Goal: Information Seeking & Learning: Learn about a topic

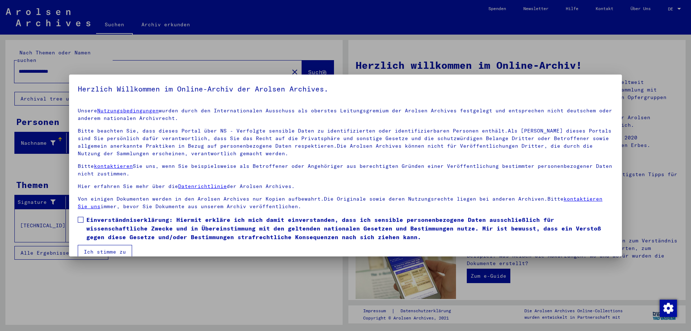
click at [104, 249] on button "Ich stimme zu" at bounding box center [105, 252] width 54 height 14
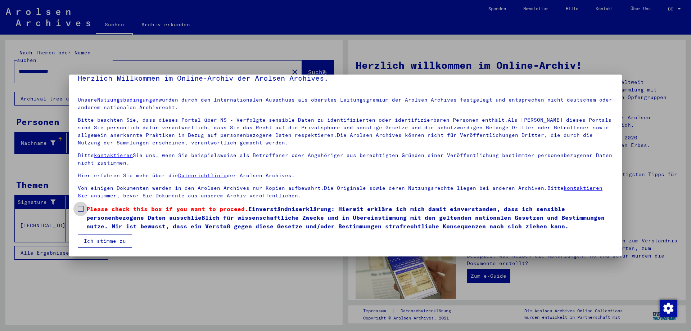
click at [80, 210] on span at bounding box center [81, 209] width 6 height 6
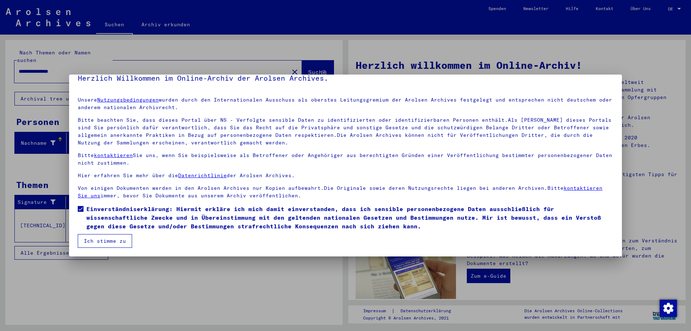
click at [102, 242] on button "Ich stimme zu" at bounding box center [105, 241] width 54 height 14
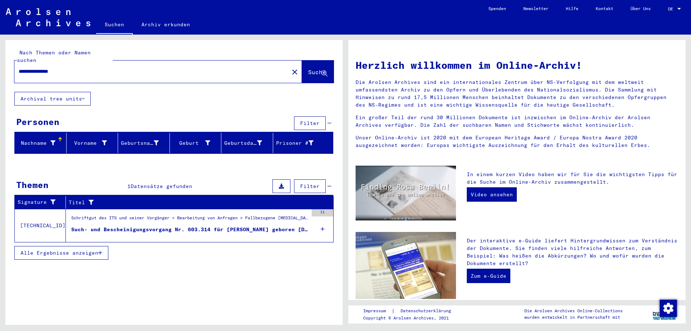
click at [677, 8] on div at bounding box center [679, 8] width 6 height 5
click at [667, 14] on span "English" at bounding box center [661, 12] width 18 height 5
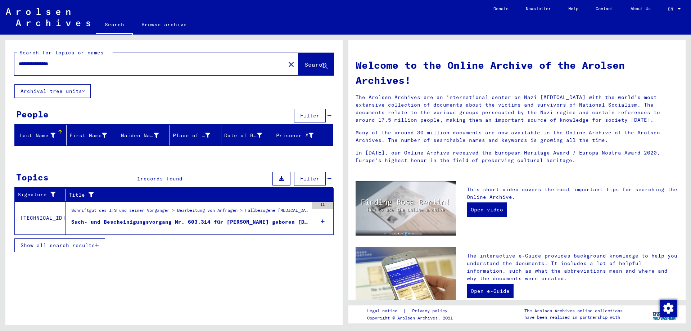
click at [150, 224] on div "Such- und Bescheinigungsvorgang Nr. 603.314 für [PERSON_NAME] geboren [DEMOGRAP…" at bounding box center [189, 222] width 237 height 8
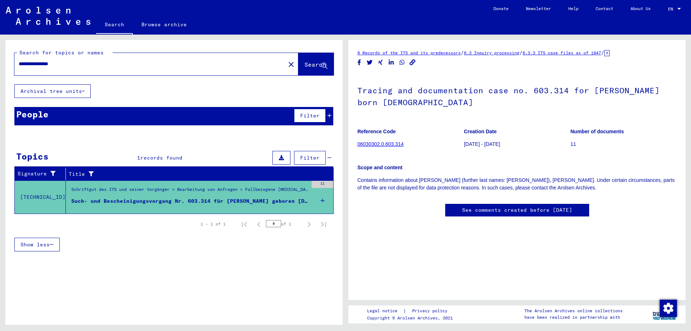
drag, startPoint x: 32, startPoint y: 63, endPoint x: 50, endPoint y: 63, distance: 17.3
click at [50, 63] on input "**********" at bounding box center [150, 64] width 262 height 8
click at [308, 58] on button "Search" at bounding box center [315, 64] width 35 height 22
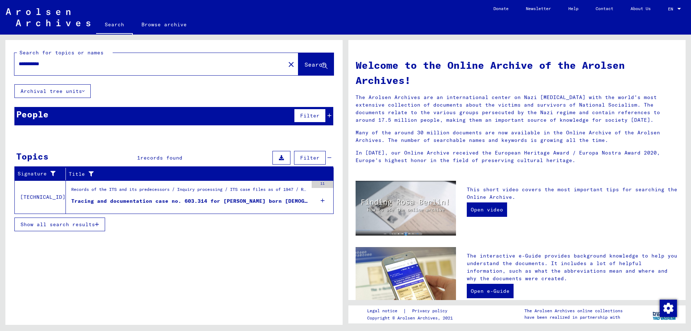
click at [228, 201] on div "Tracing and documentation case no. 603.314 for [PERSON_NAME] born [DEMOGRAPHIC_…" at bounding box center [189, 201] width 237 height 8
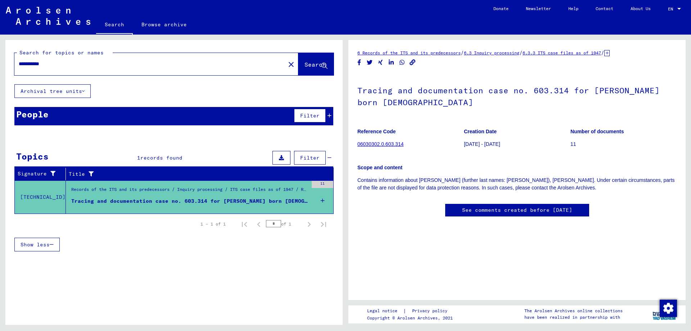
drag, startPoint x: 64, startPoint y: 66, endPoint x: 6, endPoint y: 61, distance: 58.2
click at [6, 61] on div "**********" at bounding box center [173, 62] width 337 height 44
type input "**********"
click at [305, 68] on span "Search" at bounding box center [316, 64] width 22 height 7
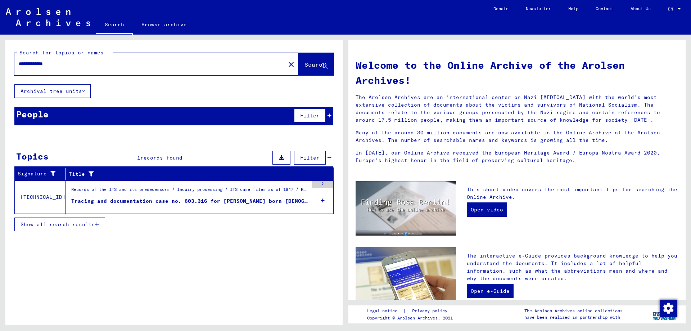
click at [200, 201] on div "Tracing and documentation case no. 603.316 for [PERSON_NAME] born [DEMOGRAPHIC_…" at bounding box center [189, 201] width 237 height 8
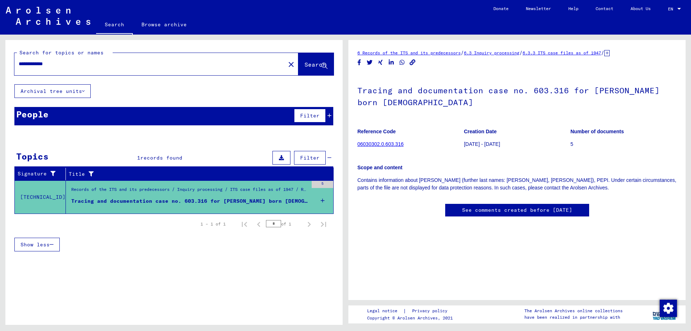
click at [244, 114] on div "People Filter" at bounding box center [173, 116] width 319 height 18
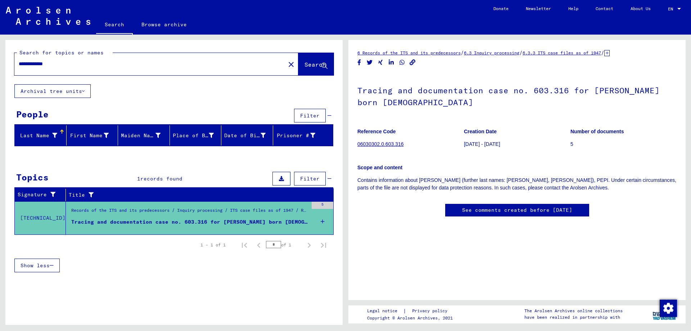
click at [448, 52] on link "6 Records of the ITS and its predecessors" at bounding box center [408, 52] width 103 height 5
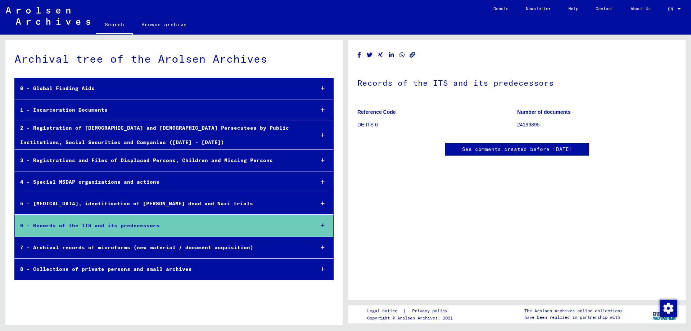
click at [147, 161] on div "3 - Registrations and Files of Displaced Persons, Children and Missing Persons" at bounding box center [162, 160] width 294 height 14
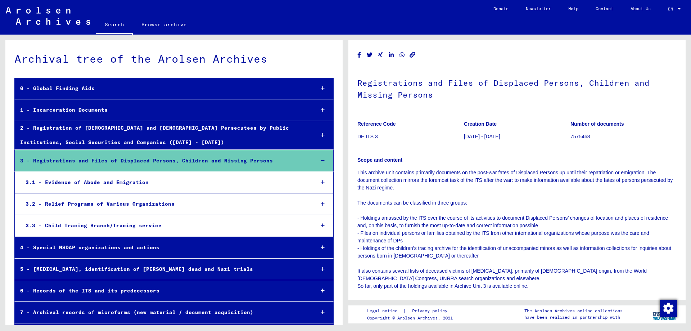
click at [141, 182] on div "3.1 - Evidence of Abode and Emigration" at bounding box center [164, 182] width 289 height 14
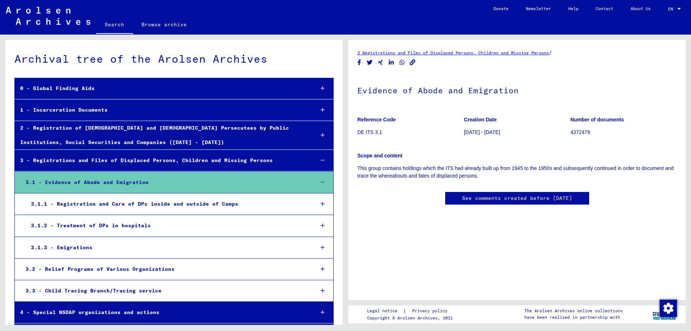
click at [118, 228] on div "3.1.2 - Treatment of DPs in hospitals" at bounding box center [167, 226] width 283 height 14
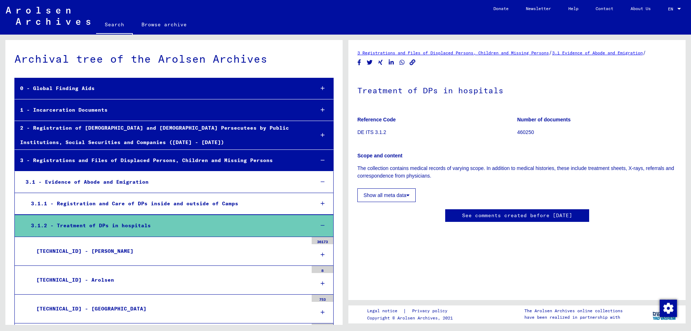
scroll to position [260, 0]
click at [63, 278] on div "[TECHNICAL_ID] - Arolsen" at bounding box center [169, 280] width 277 height 14
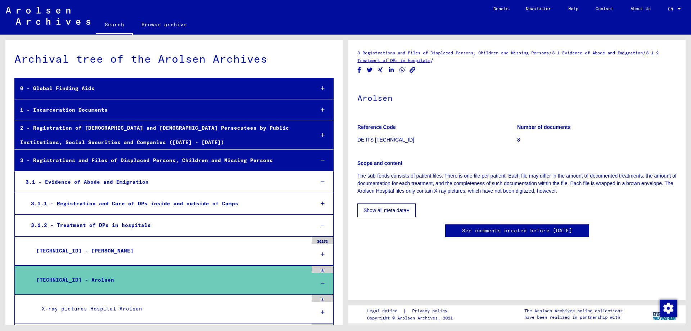
scroll to position [180, 0]
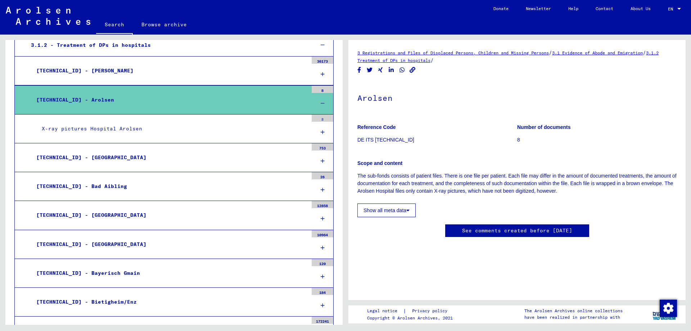
click at [87, 245] on div "[TECHNICAL_ID] - [GEOGRAPHIC_DATA]" at bounding box center [169, 244] width 277 height 14
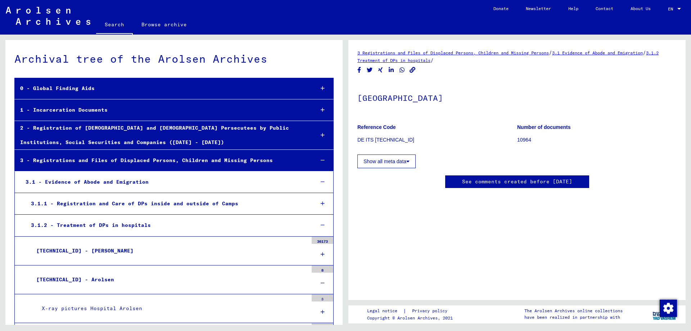
click at [447, 59] on link "3.1.2 Treatment of DPs in hospitals" at bounding box center [507, 56] width 301 height 13
click at [464, 50] on div "3 Registrations and Files of Displaced Persons, Children and Missing Persons / …" at bounding box center [516, 56] width 319 height 15
click at [466, 55] on link "3 Registrations and Files of Displaced Persons, Children and Missing Persons" at bounding box center [453, 52] width 192 height 5
click at [523, 140] on p "10964" at bounding box center [596, 140] width 159 height 8
click at [387, 143] on p "DE ITS [TECHNICAL_ID]" at bounding box center [436, 140] width 159 height 8
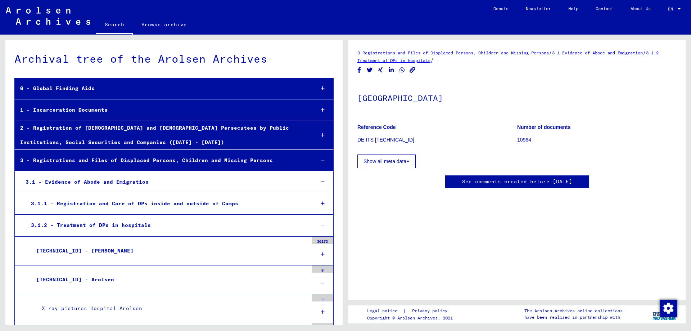
click at [392, 161] on button "Show all meta data" at bounding box center [386, 161] width 58 height 14
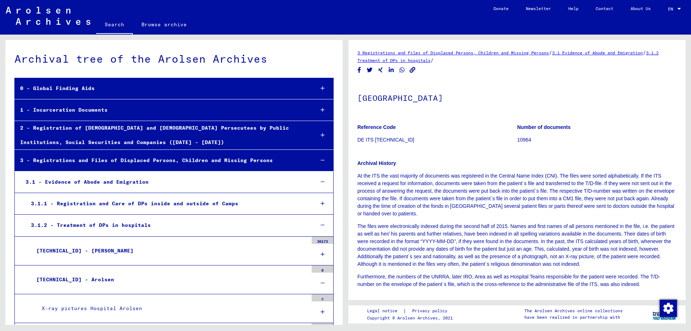
click at [157, 23] on link "Browse archive" at bounding box center [164, 24] width 63 height 17
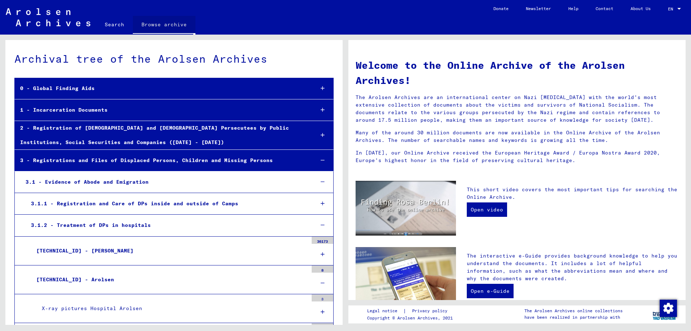
click at [170, 30] on link "Browse archive" at bounding box center [164, 25] width 63 height 19
click at [80, 89] on div "0 - Global Finding Aids" at bounding box center [162, 88] width 294 height 14
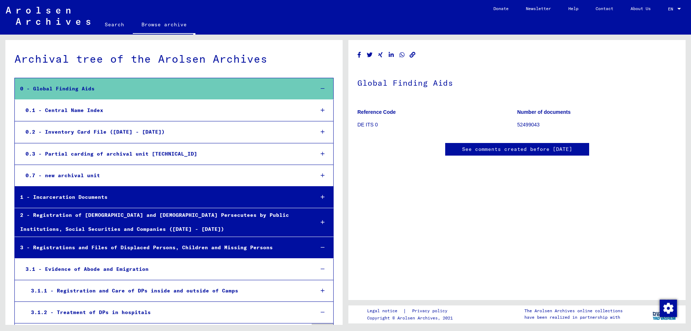
click at [90, 172] on div "0.7 - new archival unit" at bounding box center [164, 175] width 289 height 14
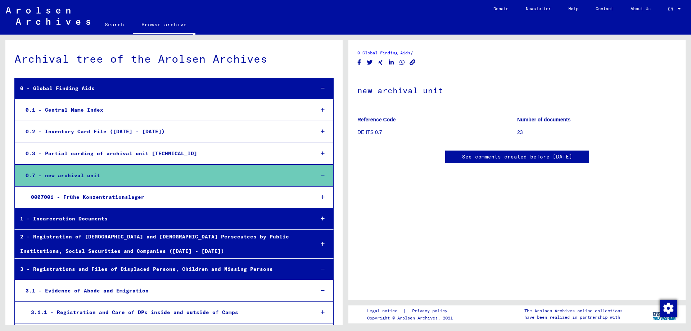
click at [86, 197] on div "0007001 - Frühe Konzentrationslager" at bounding box center [167, 197] width 283 height 14
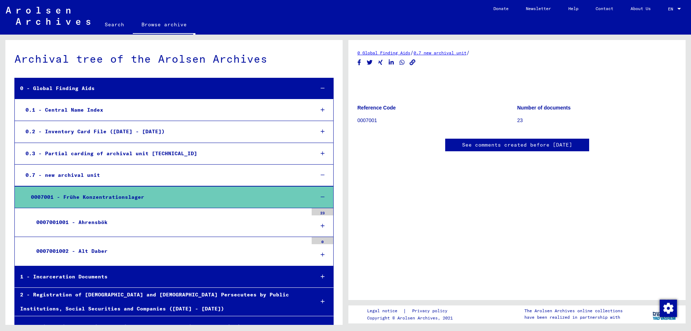
click at [116, 22] on link "Search" at bounding box center [114, 24] width 37 height 17
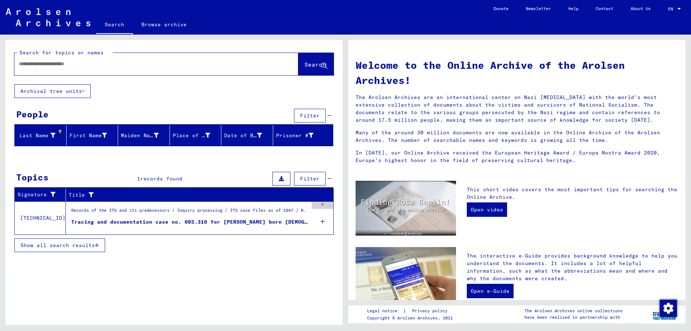
click at [54, 16] on img at bounding box center [48, 17] width 85 height 18
